Goal: Task Accomplishment & Management: Manage account settings

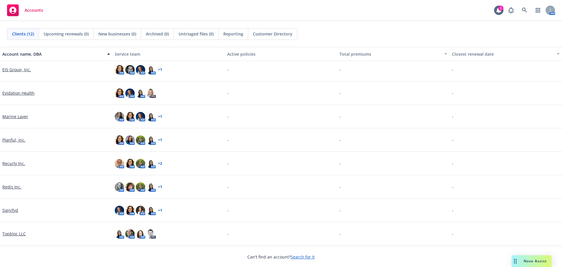
scroll to position [88, 0]
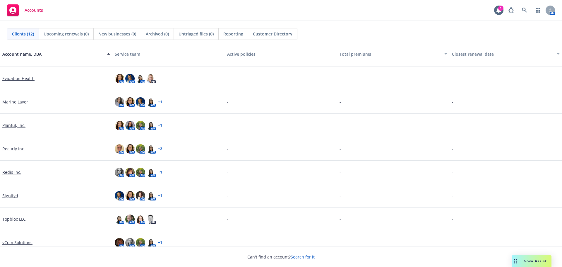
click at [10, 193] on link "Signifyd" at bounding box center [10, 195] width 16 height 6
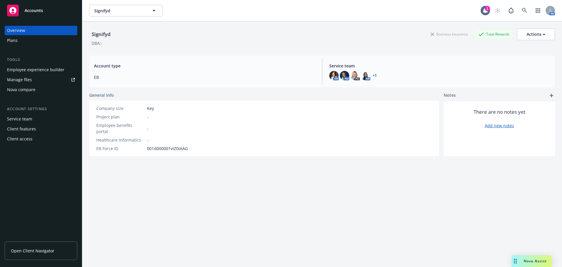
click at [41, 68] on div "Employee experience builder" at bounding box center [35, 69] width 57 height 9
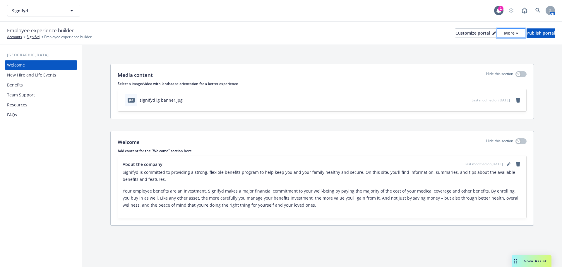
click at [500, 31] on button "More" at bounding box center [511, 32] width 28 height 9
click at [457, 33] on div "Customize portal" at bounding box center [476, 33] width 40 height 9
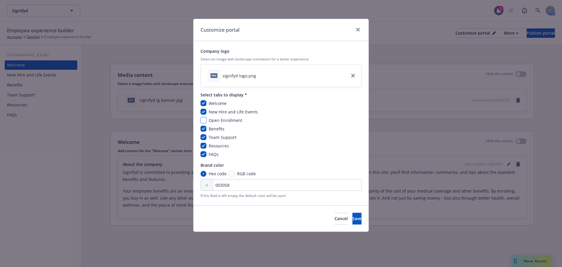
click at [206, 119] on input "checkbox" at bounding box center [204, 120] width 6 height 6
checkbox input "true"
click at [353, 214] on button "Save" at bounding box center [357, 219] width 9 height 12
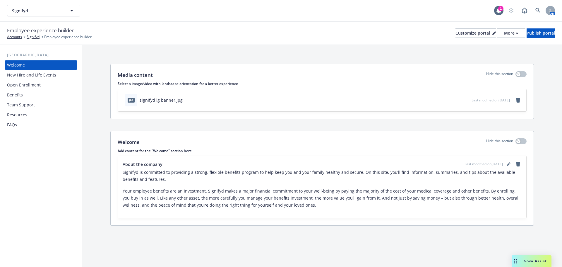
click at [42, 83] on div "Open Enrollment" at bounding box center [41, 84] width 68 height 9
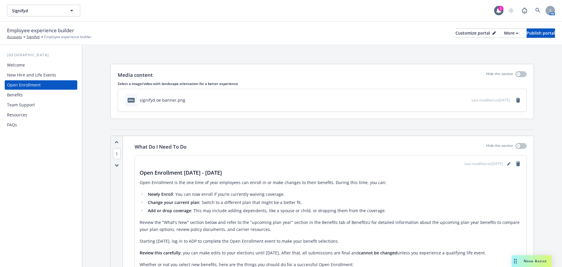
click at [446, 99] on icon "button" at bounding box center [447, 100] width 3 height 3
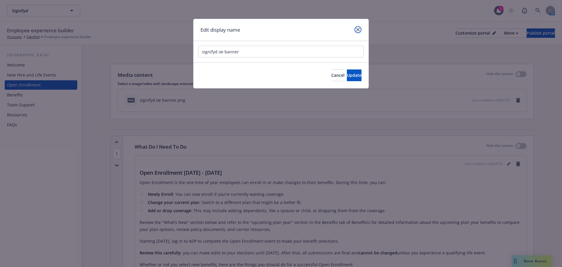
click at [355, 28] on link "close" at bounding box center [358, 29] width 7 height 7
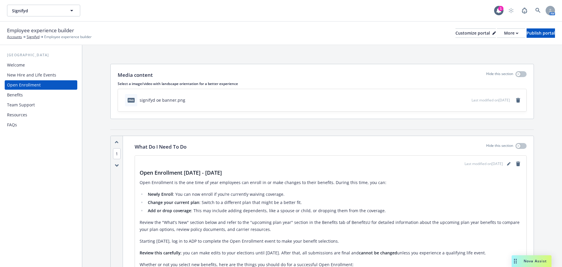
click at [464, 99] on icon "preview file" at bounding box center [466, 100] width 5 height 4
click at [464, 100] on icon "preview file" at bounding box center [466, 100] width 5 height 4
click at [516, 102] on icon "remove" at bounding box center [518, 100] width 5 height 5
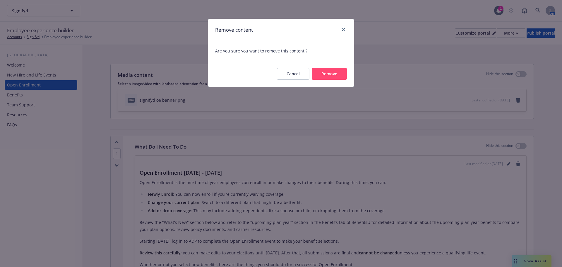
click at [324, 73] on button "Remove" at bounding box center [329, 74] width 35 height 12
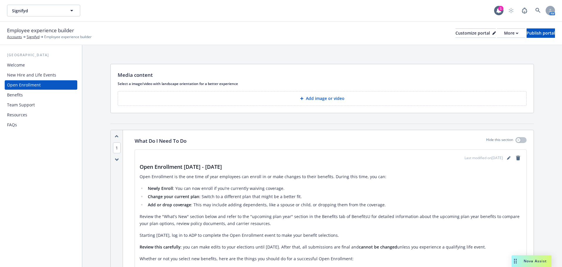
click at [353, 102] on button "Add image or video" at bounding box center [322, 98] width 409 height 15
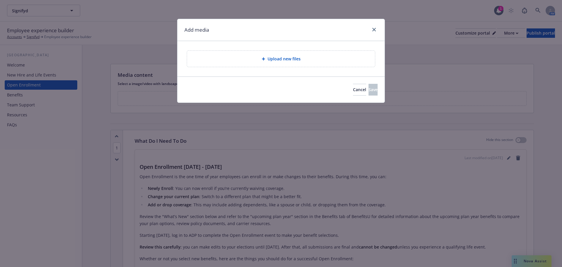
click at [316, 65] on div "Upload new files" at bounding box center [281, 59] width 188 height 16
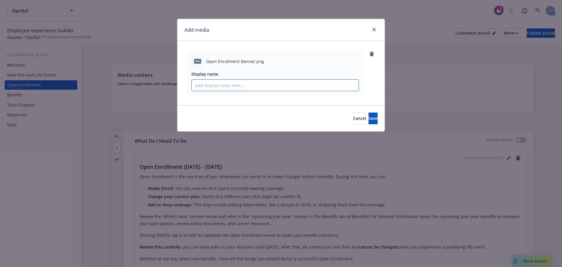
click at [240, 86] on input "Display name" at bounding box center [275, 85] width 167 height 11
type input "Signifyd OE Banner"
click at [370, 114] on button "Save" at bounding box center [373, 118] width 9 height 12
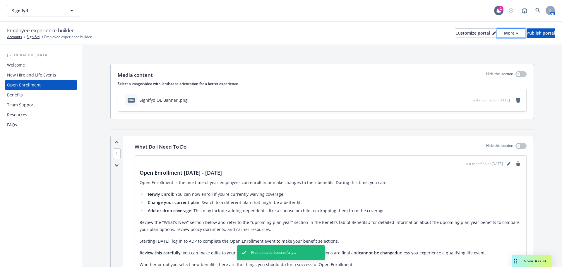
click at [500, 34] on button "More" at bounding box center [511, 32] width 28 height 9
click at [498, 55] on link "Copy portal link" at bounding box center [480, 58] width 53 height 12
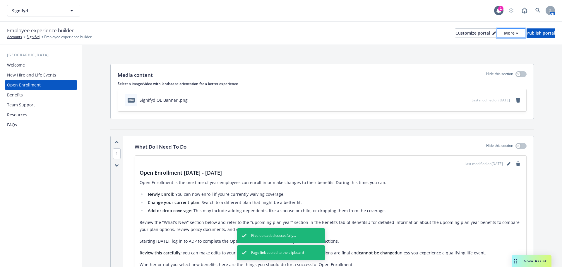
click at [504, 33] on div "More" at bounding box center [511, 33] width 14 height 9
click at [484, 47] on link "Copy preview link" at bounding box center [480, 46] width 53 height 12
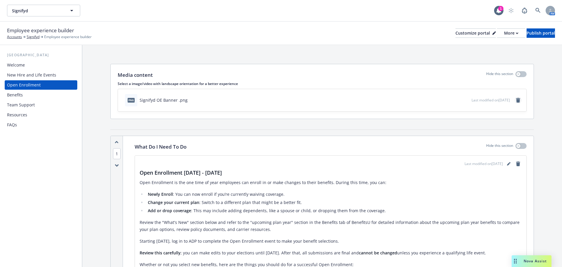
click at [515, 102] on link "remove" at bounding box center [518, 100] width 7 height 7
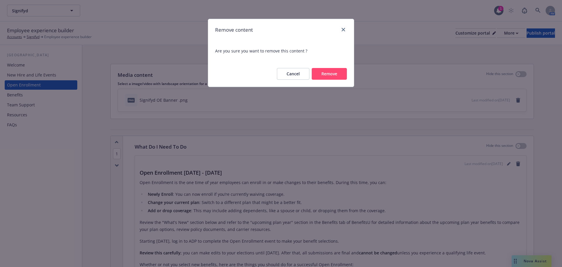
click at [332, 73] on button "Remove" at bounding box center [329, 74] width 35 height 12
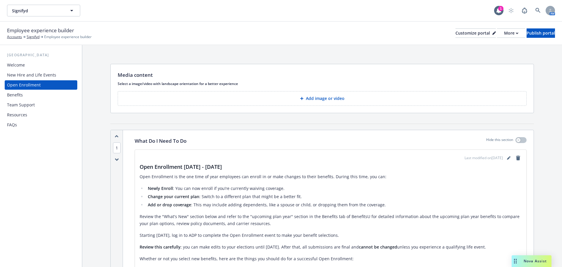
click at [355, 94] on button "Add image or video" at bounding box center [322, 98] width 409 height 15
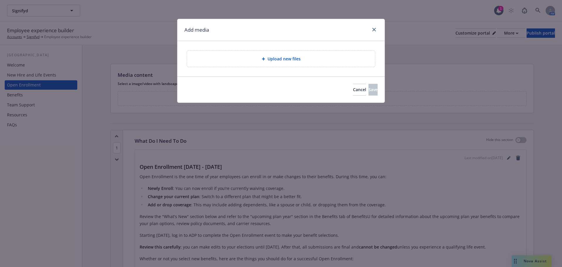
click at [295, 60] on span "Upload new files" at bounding box center [284, 59] width 33 height 6
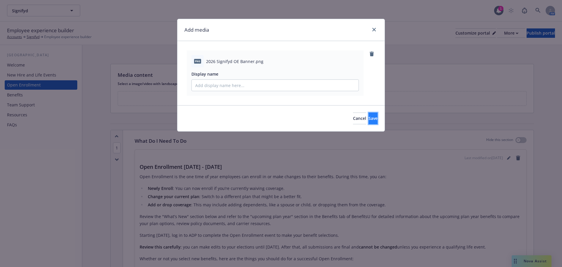
click at [372, 118] on button "Save" at bounding box center [373, 118] width 9 height 12
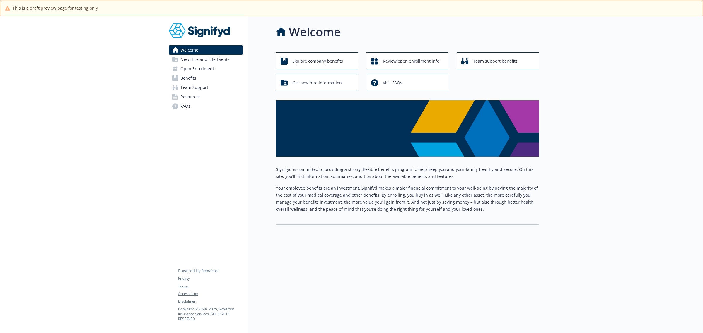
click at [195, 68] on span "Open Enrollment" at bounding box center [197, 68] width 34 height 9
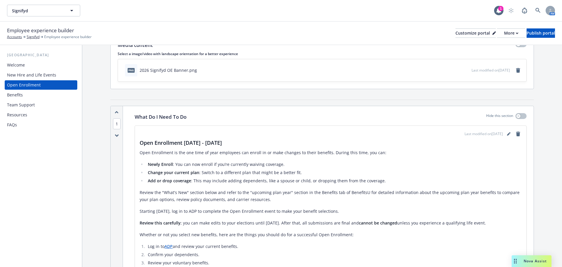
scroll to position [59, 0]
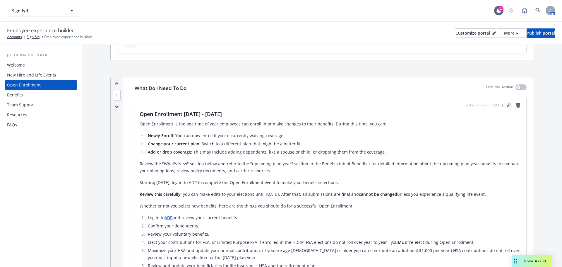
click at [507, 103] on icon "editPencil" at bounding box center [509, 105] width 4 height 4
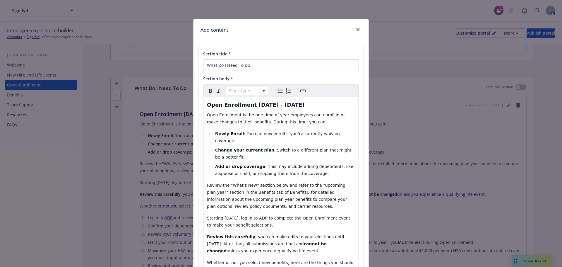
select select "h3"
click at [258, 106] on span "Open Enrollment [DATE] - [DATE]" at bounding box center [256, 105] width 98 height 6
click at [274, 105] on span "Open Enrollment [DATE] - [DATE]" at bounding box center [256, 105] width 98 height 6
click at [293, 103] on h3 "Open Enrollment [DATE] - [DATE]" at bounding box center [281, 105] width 148 height 8
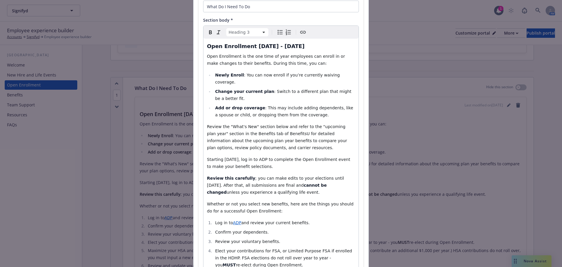
scroll to position [88, 0]
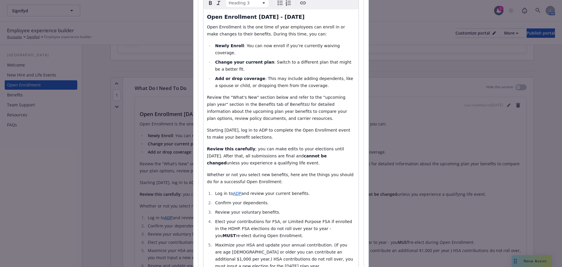
select select "paragraph"
click at [260, 128] on span "Starting [DATE], log in to ADP to complete the Open Enrollment event to make yo…" at bounding box center [279, 134] width 145 height 12
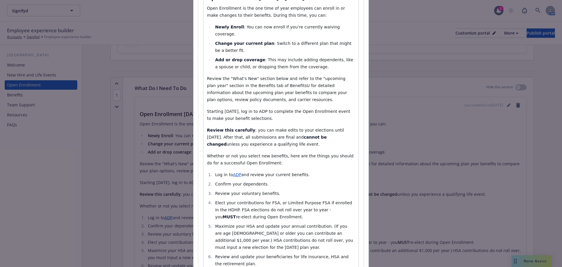
scroll to position [117, 0]
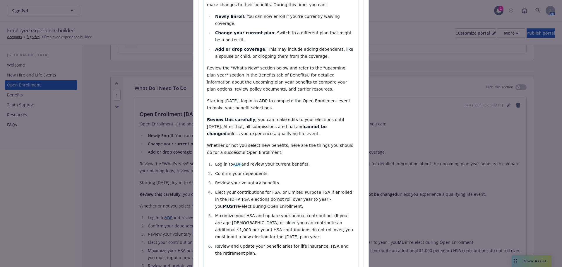
click at [344, 117] on span "; you can make edits to your elections until [DATE]. After that, all submission…" at bounding box center [276, 123] width 139 height 12
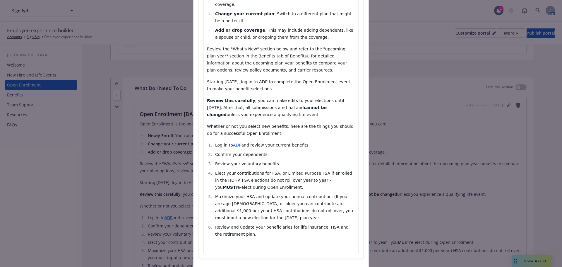
scroll to position [146, 0]
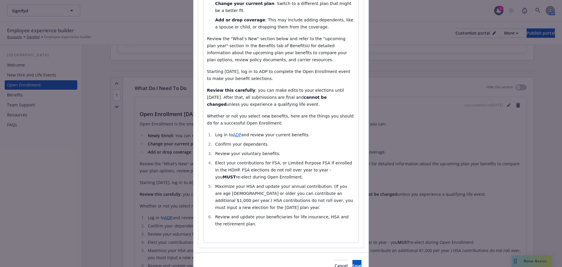
select select
click at [328, 194] on span "Maximize your HSA and update your annual contribution. (If you are age [DEMOGRA…" at bounding box center [284, 197] width 139 height 26
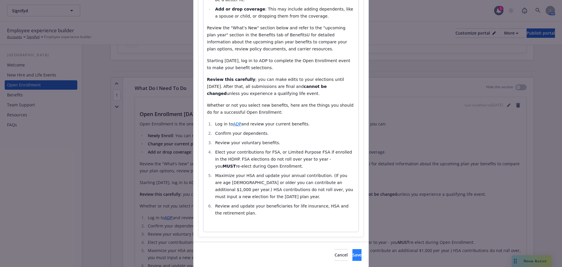
scroll to position [163, 0]
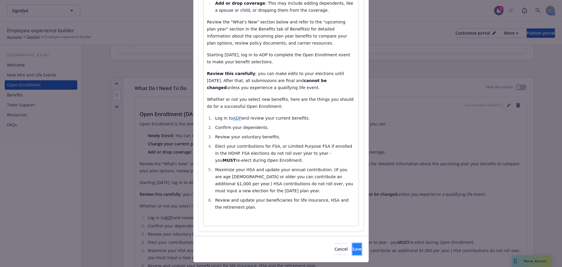
click at [353, 246] on span "Save" at bounding box center [357, 249] width 9 height 6
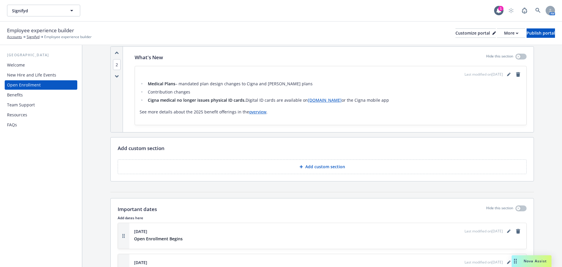
scroll to position [293, 0]
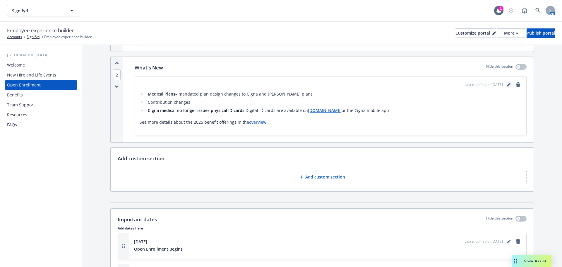
click at [505, 83] on link "editPencil" at bounding box center [508, 84] width 7 height 7
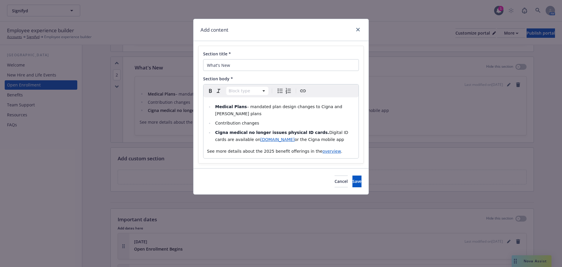
click at [340, 106] on span "– mandated plan design changes to Cigna and [PERSON_NAME] plans​" at bounding box center [279, 110] width 129 height 12
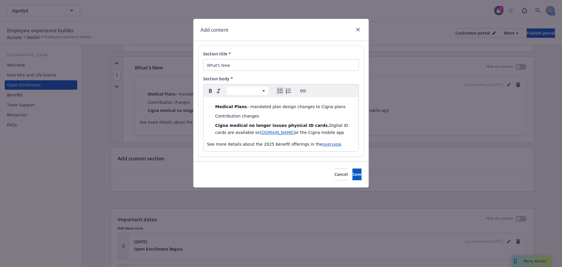
select select "paragraph"
click at [266, 144] on span "See more details about the 2025 benefit offerings in the" at bounding box center [265, 144] width 116 height 5
click at [323, 145] on span "overview" at bounding box center [332, 144] width 18 height 5
click at [331, 143] on p "See more details about the 2026 benefit offerings in the overview ." at bounding box center [281, 144] width 148 height 7
drag, startPoint x: 331, startPoint y: 143, endPoint x: 309, endPoint y: 145, distance: 22.3
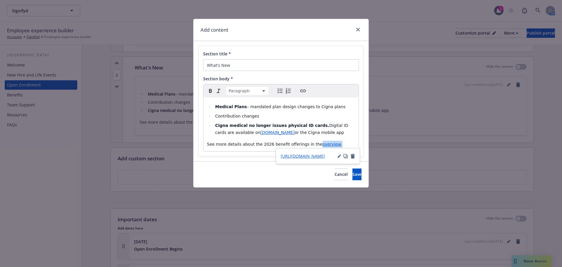
click at [309, 145] on p "See more details about the 2026 benefit offerings in the overview ." at bounding box center [281, 144] width 148 height 7
click at [345, 144] on p "See more details about the 2026 benefit offerings in the overview ." at bounding box center [281, 144] width 148 height 7
click at [353, 171] on span "Save" at bounding box center [357, 174] width 9 height 6
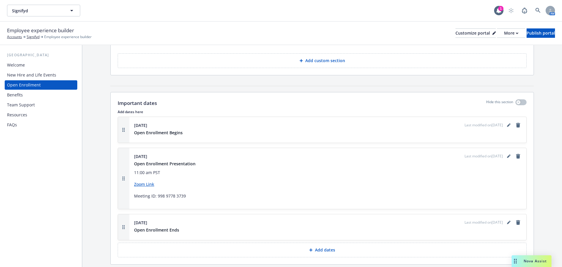
scroll to position [410, 0]
click at [505, 122] on link "editPencil" at bounding box center [508, 124] width 7 height 7
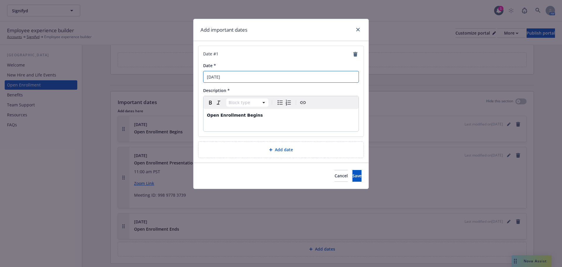
click at [233, 78] on input "[DATE]" at bounding box center [281, 77] width 156 height 12
type input "[DATE]"
click at [353, 175] on span "Save" at bounding box center [357, 176] width 9 height 6
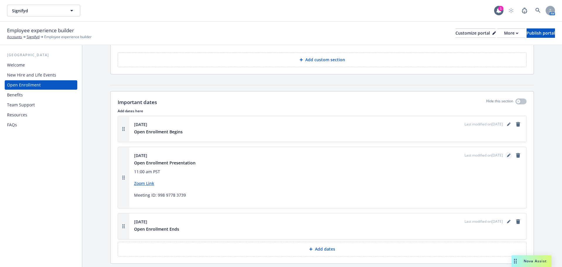
click at [507, 153] on icon "editPencil" at bounding box center [509, 155] width 4 height 4
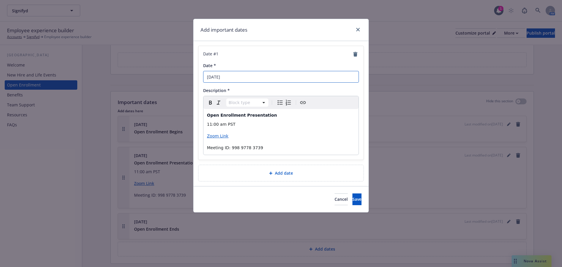
click at [218, 76] on input "[DATE]" at bounding box center [281, 77] width 156 height 12
click at [359, 31] on icon "close" at bounding box center [358, 30] width 4 height 4
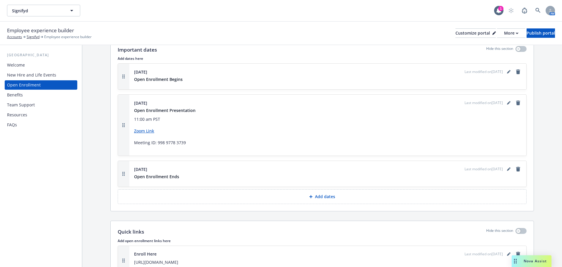
scroll to position [469, 0]
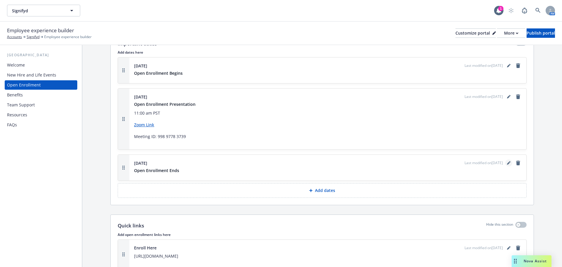
click at [507, 161] on icon "editPencil" at bounding box center [509, 163] width 4 height 4
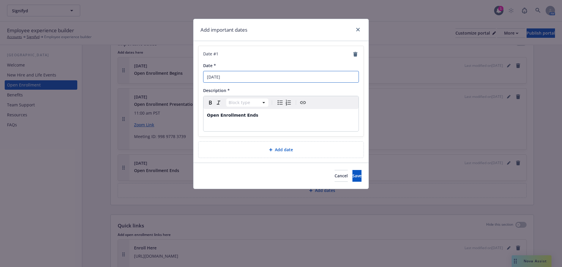
click at [215, 76] on input "[DATE]" at bounding box center [281, 77] width 156 height 12
type input "[DATE]"
click at [359, 175] on button "Save" at bounding box center [357, 176] width 9 height 12
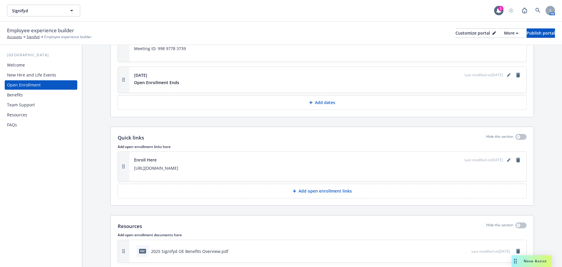
scroll to position [627, 0]
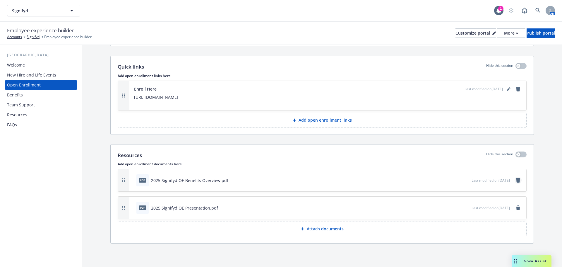
click at [516, 181] on icon "remove" at bounding box center [518, 180] width 5 height 5
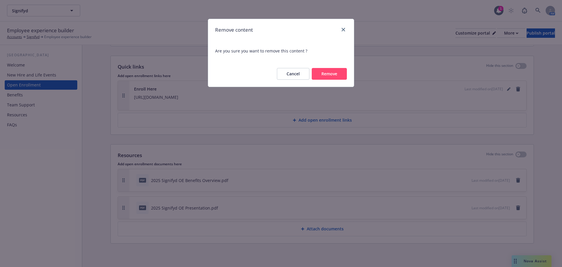
click at [342, 74] on button "Remove" at bounding box center [329, 74] width 35 height 12
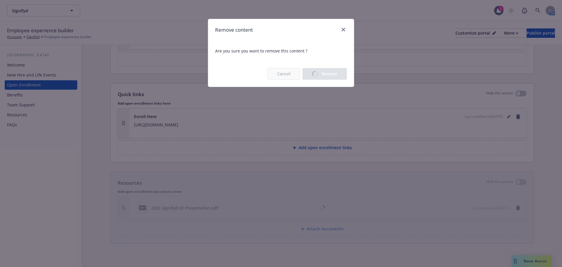
scroll to position [600, 0]
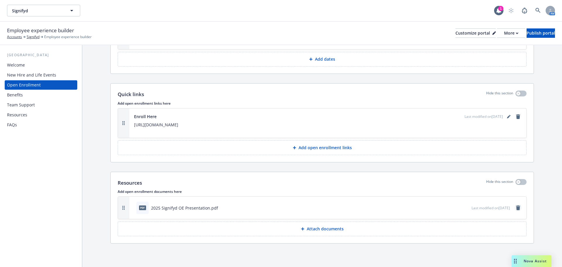
click at [516, 206] on icon "remove" at bounding box center [518, 207] width 4 height 5
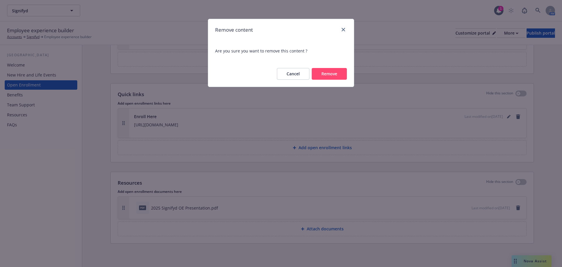
click at [325, 77] on button "Remove" at bounding box center [329, 74] width 35 height 12
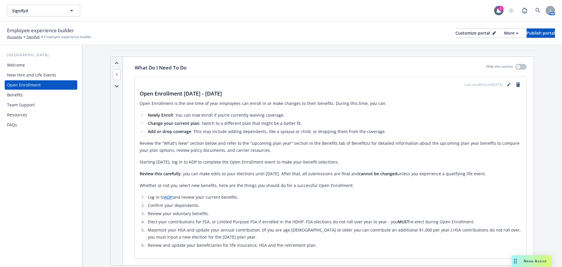
scroll to position [0, 0]
